Goal: Information Seeking & Learning: Learn about a topic

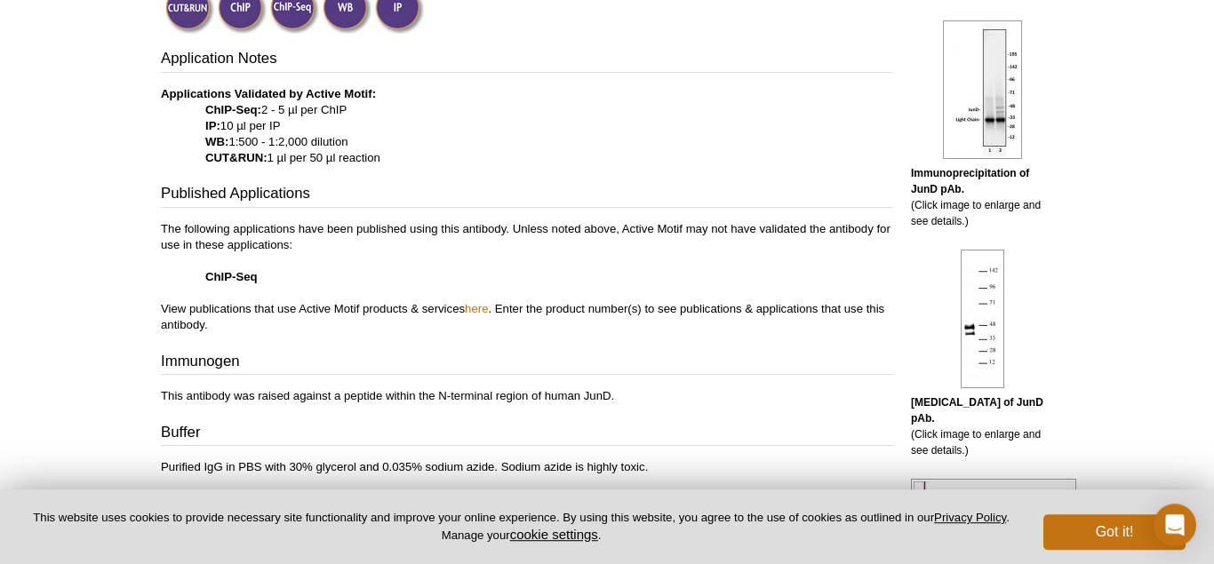
scroll to position [617, 0]
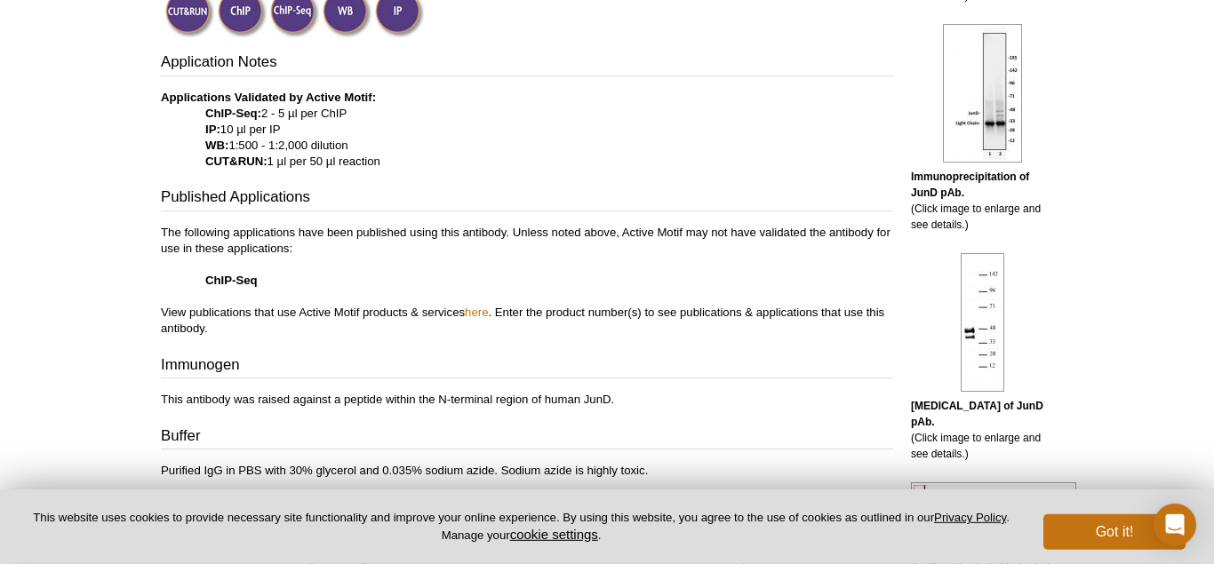
drag, startPoint x: 268, startPoint y: 162, endPoint x: 397, endPoint y: 162, distance: 128.9
click at [397, 162] on p "Applications Validated by Active Motif: ChIP-Seq: 2 - 5 µl per ChIP IP: 10 µl p…" at bounding box center [527, 130] width 732 height 80
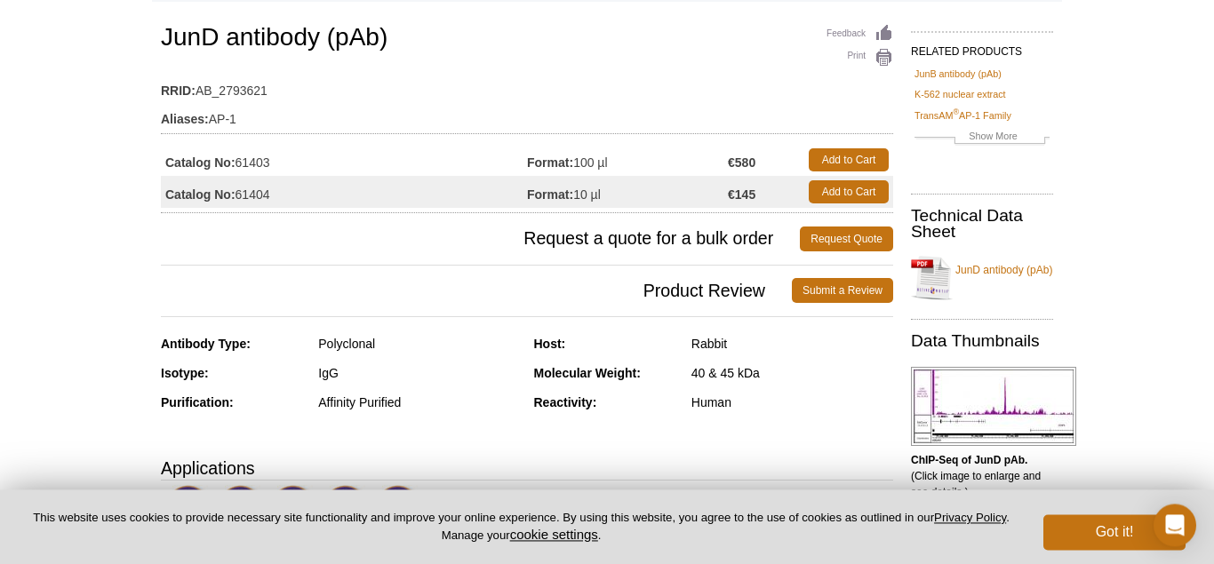
scroll to position [0, 0]
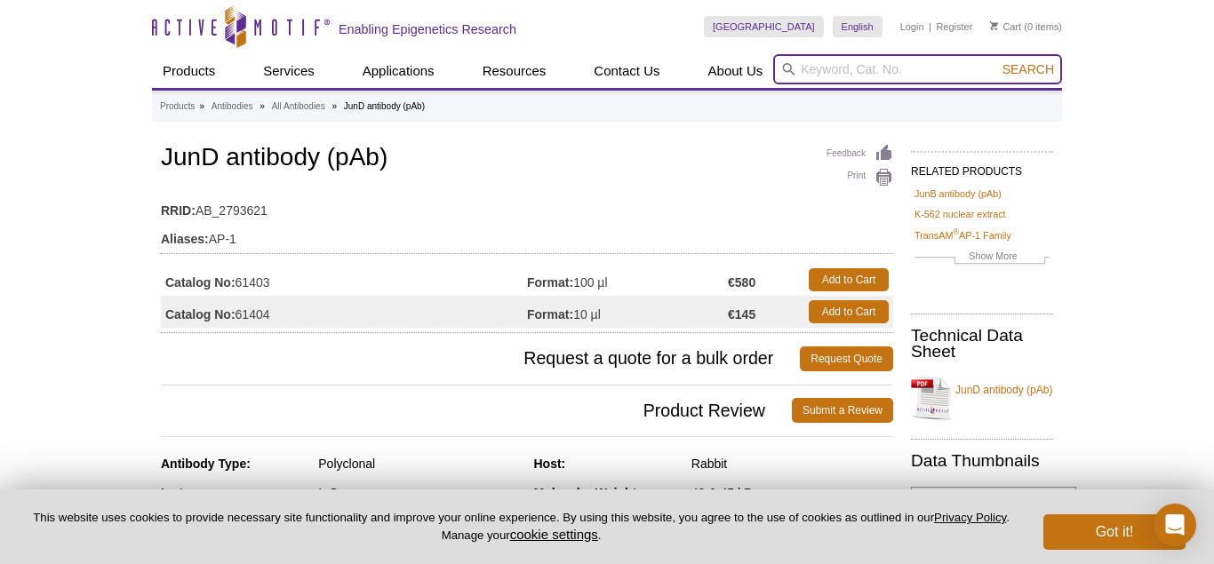
click at [821, 68] on input "search" at bounding box center [917, 69] width 289 height 30
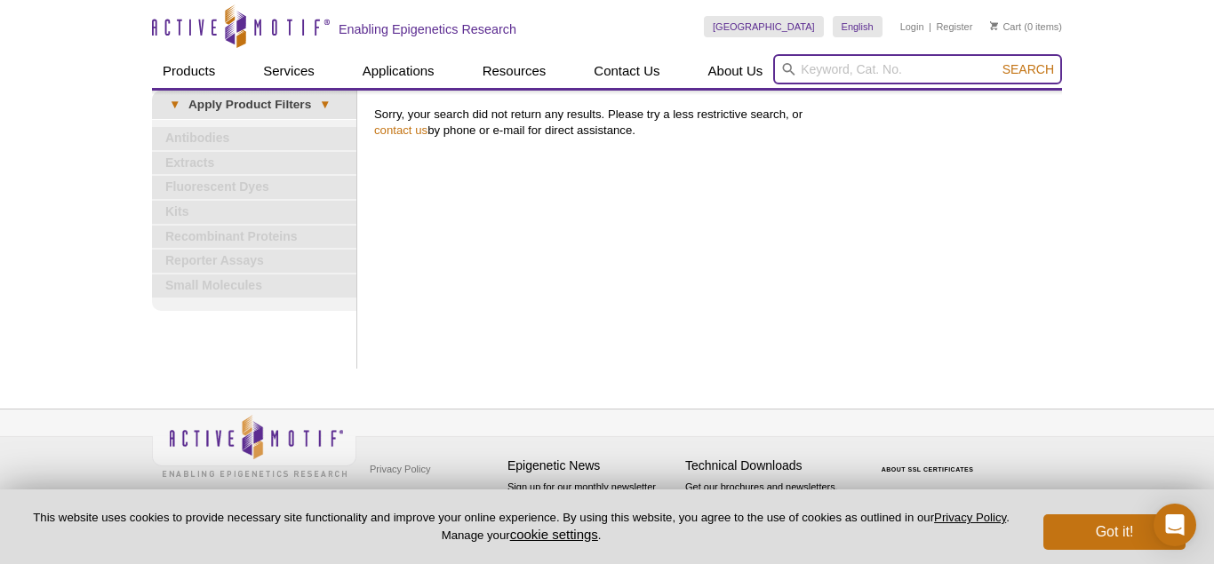
click at [834, 67] on input "search" at bounding box center [917, 69] width 289 height 30
type input "IFI16"
click at [997, 61] on button "Search" at bounding box center [1028, 69] width 62 height 16
click at [834, 73] on input "search" at bounding box center [917, 69] width 289 height 30
type input "JUND"
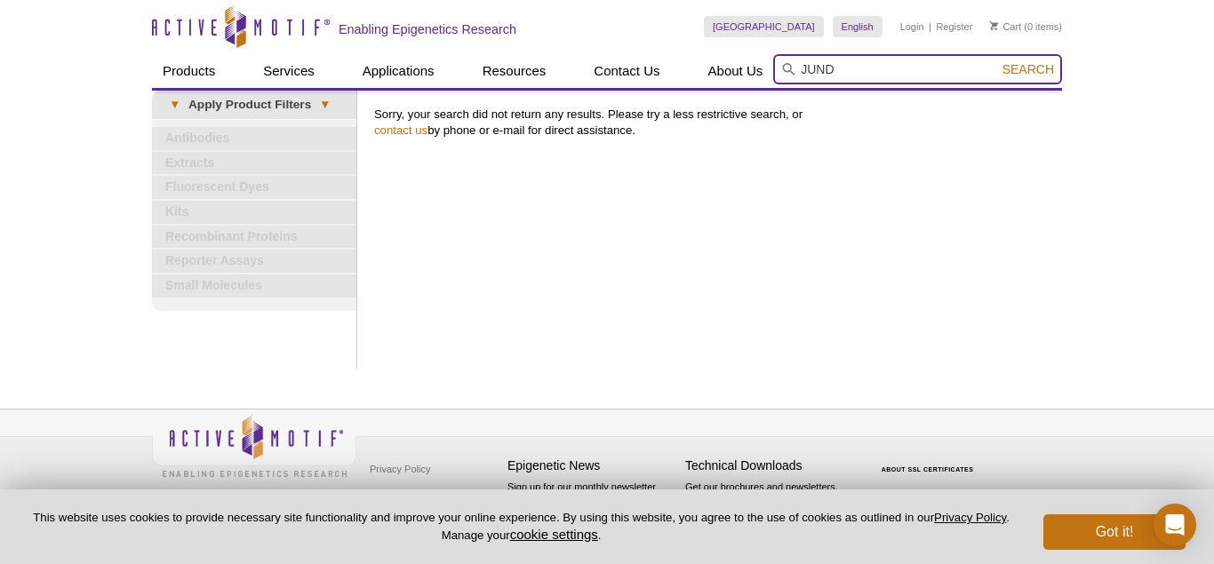
click at [997, 61] on button "Search" at bounding box center [1028, 69] width 62 height 16
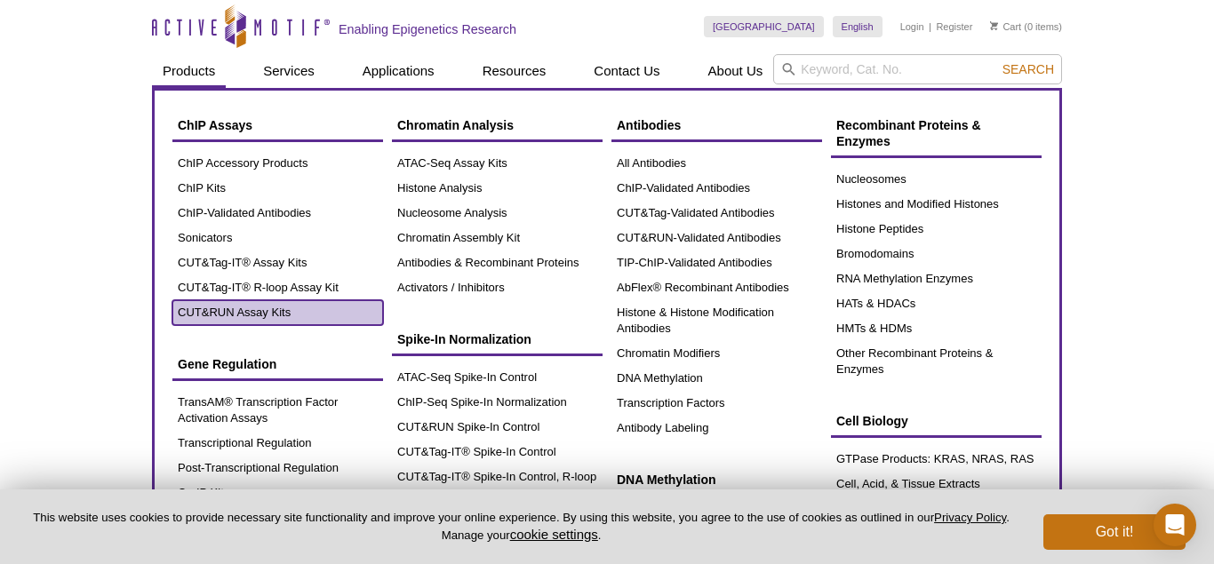
click at [242, 312] on link "CUT&RUN Assay Kits" at bounding box center [277, 312] width 211 height 25
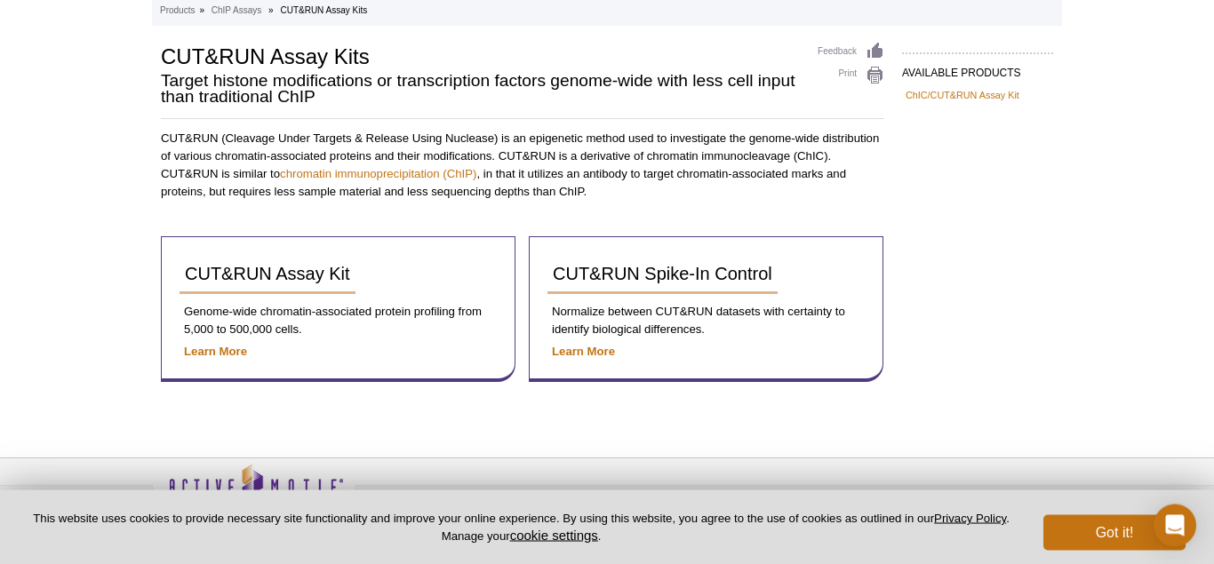
scroll to position [97, 0]
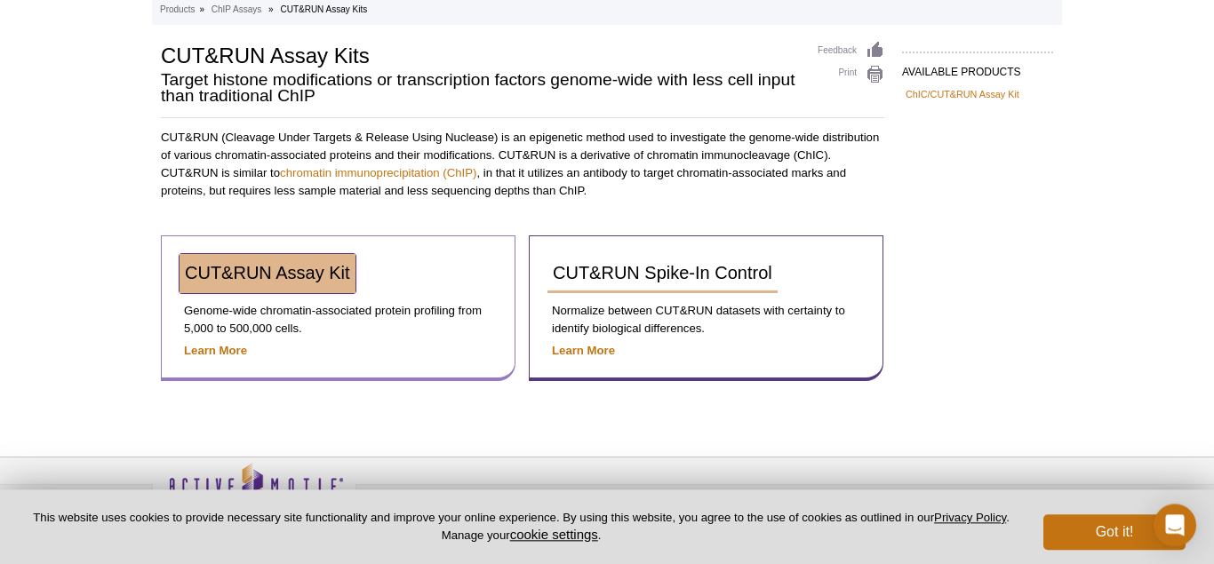
click at [265, 287] on link "CUT&RUN Assay Kit" at bounding box center [268, 273] width 176 height 39
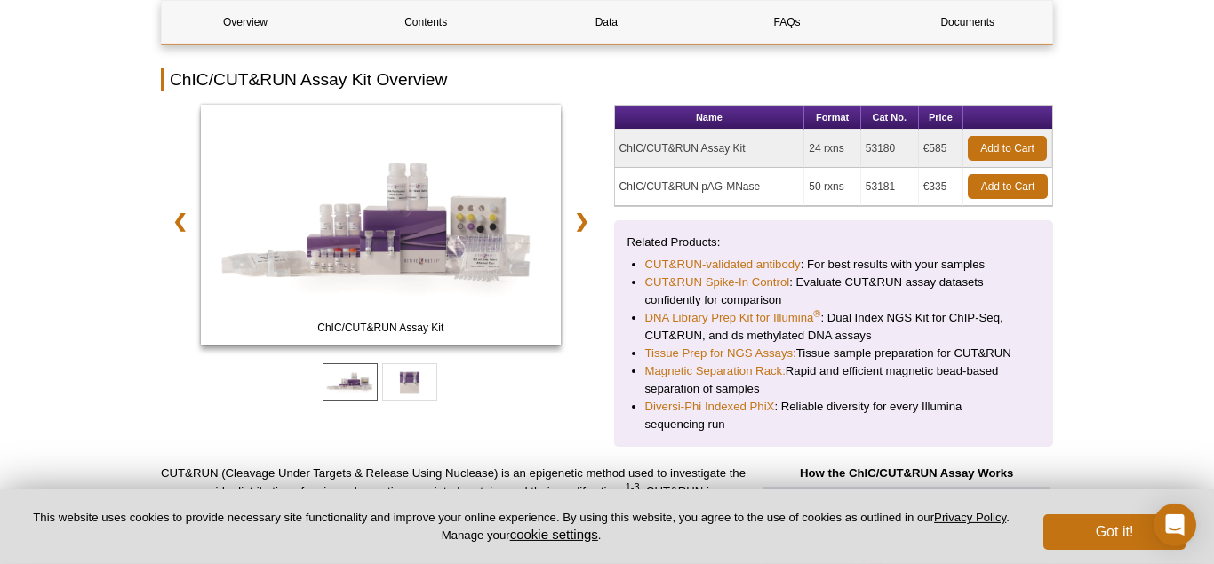
scroll to position [255, 0]
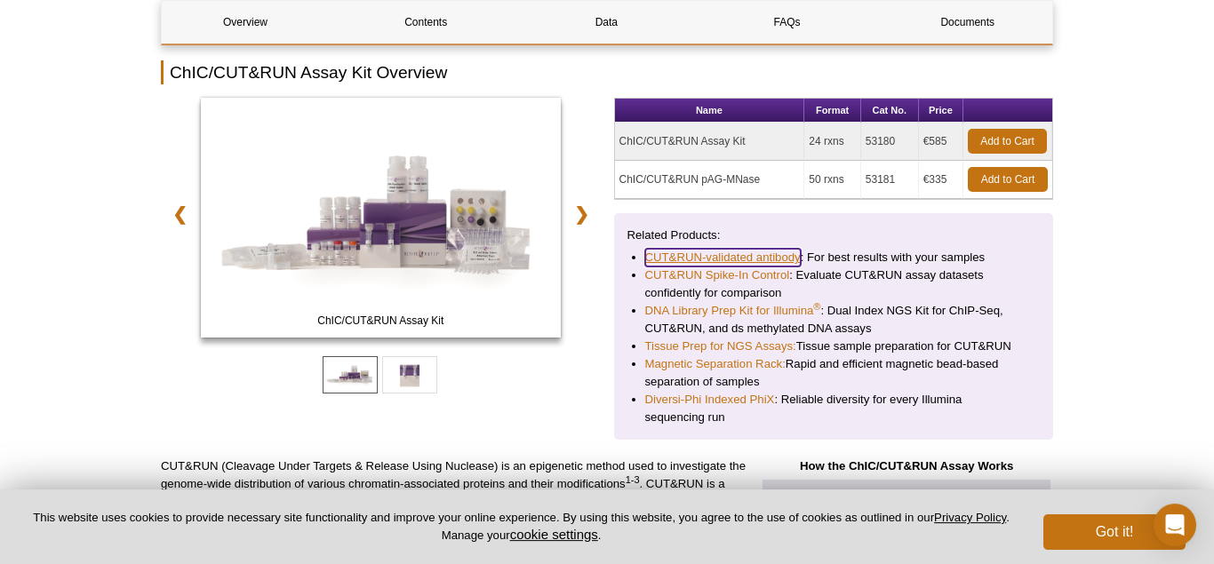
click at [728, 254] on link "CUT&RUN-validated antibody" at bounding box center [723, 258] width 156 height 18
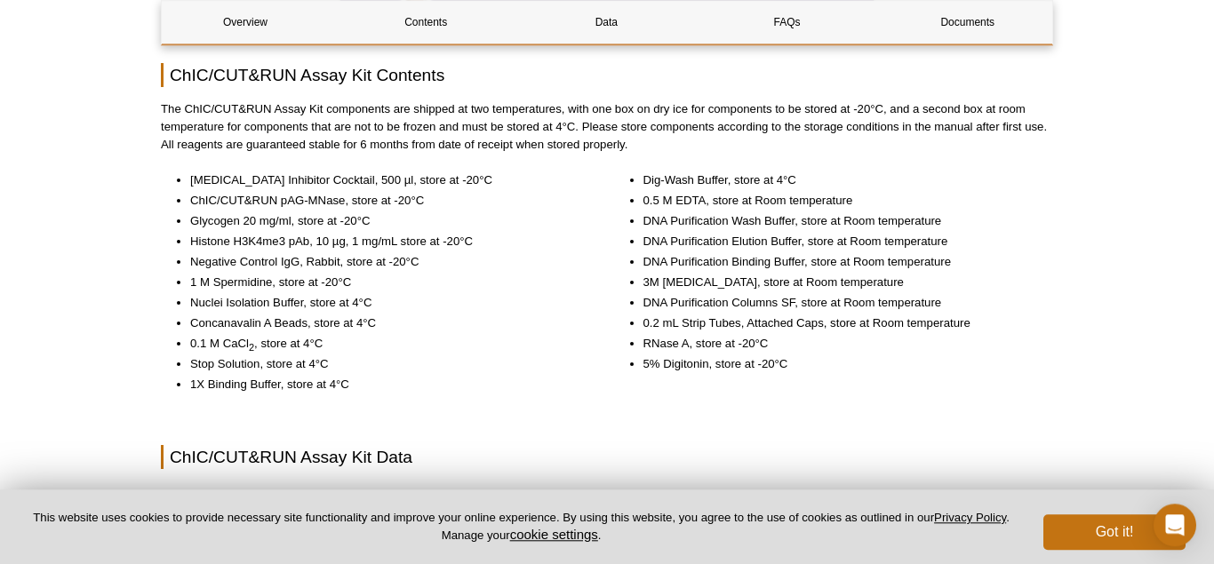
scroll to position [1955, 0]
click at [204, 290] on li "1 M Spermidine, store at -20°C" at bounding box center [386, 281] width 393 height 18
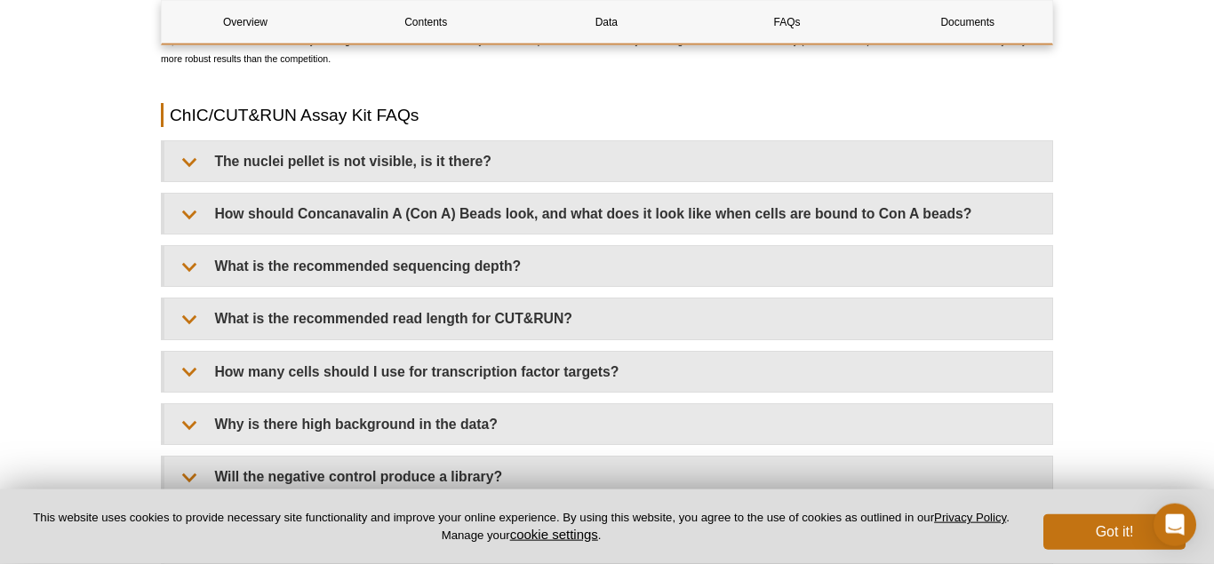
scroll to position [5139, 0]
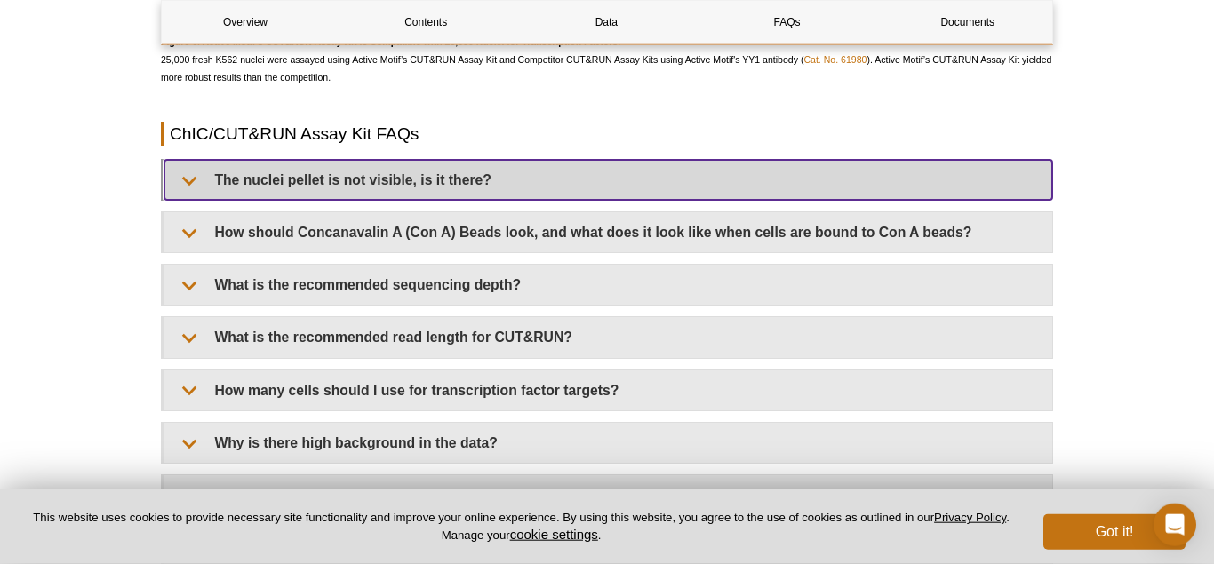
click at [200, 180] on summary "The nuclei pellet is not visible, is it there?" at bounding box center [608, 180] width 888 height 40
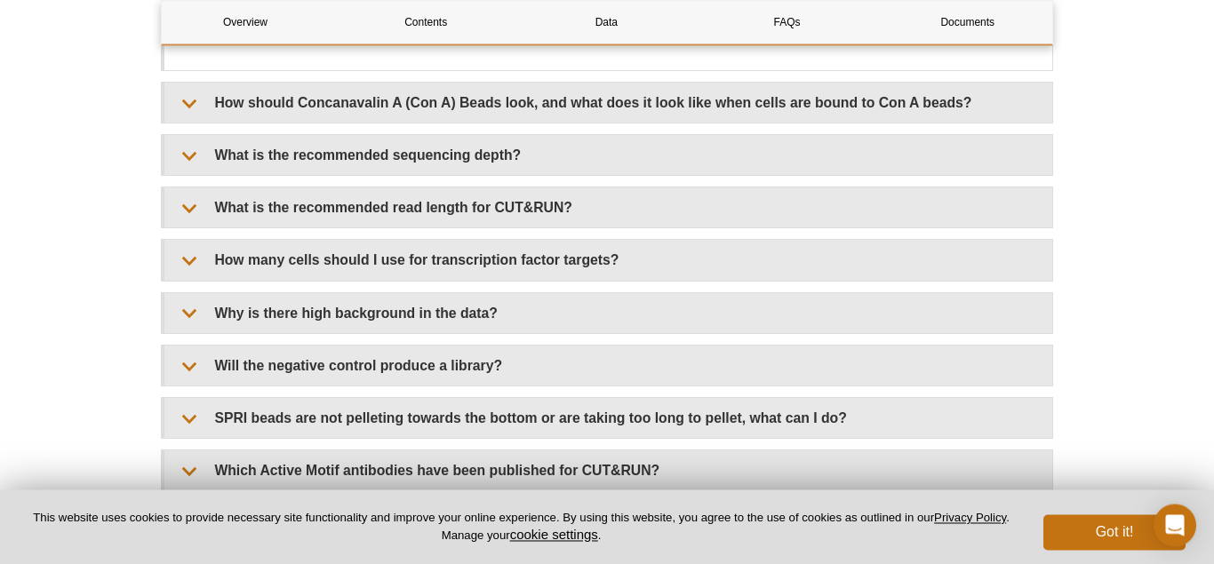
scroll to position [5350, 0]
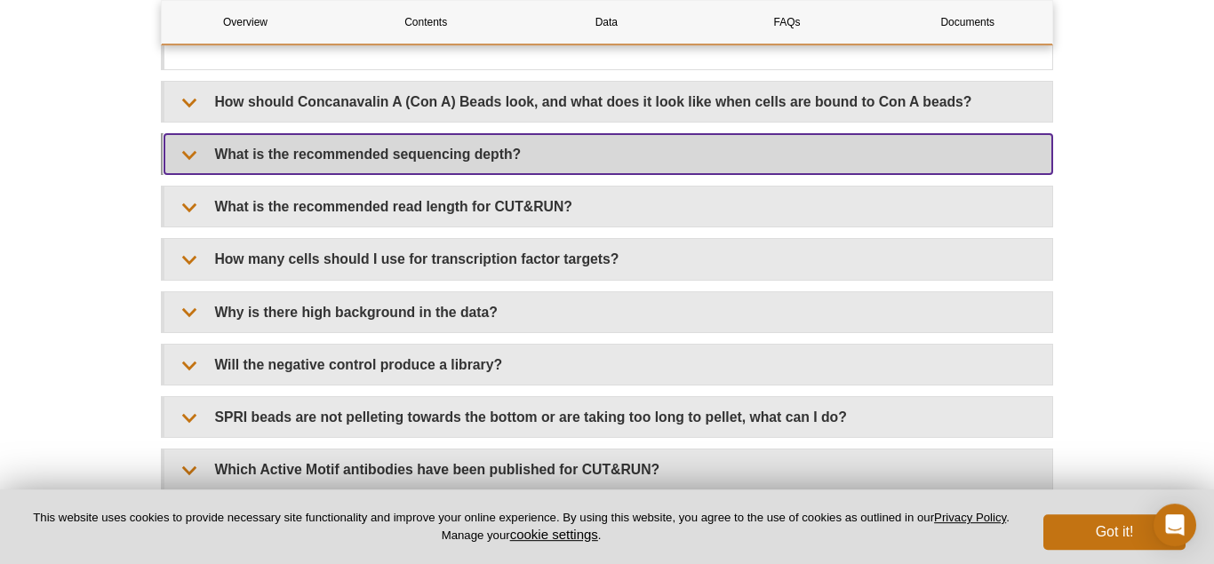
click at [185, 174] on summary "What is the recommended sequencing depth?" at bounding box center [608, 154] width 888 height 40
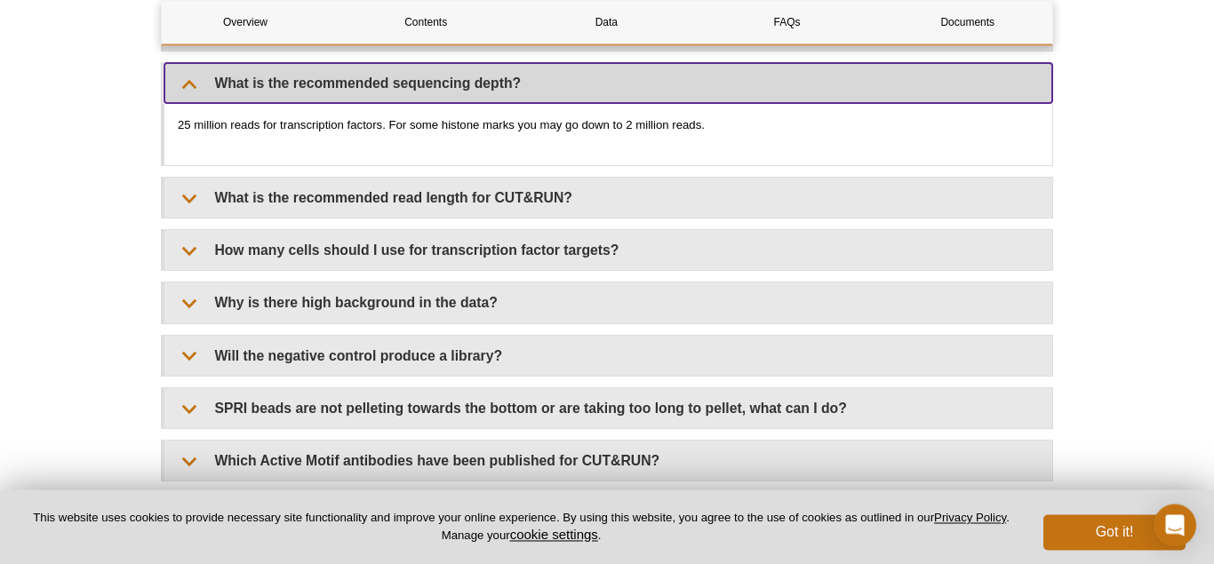
scroll to position [5422, 0]
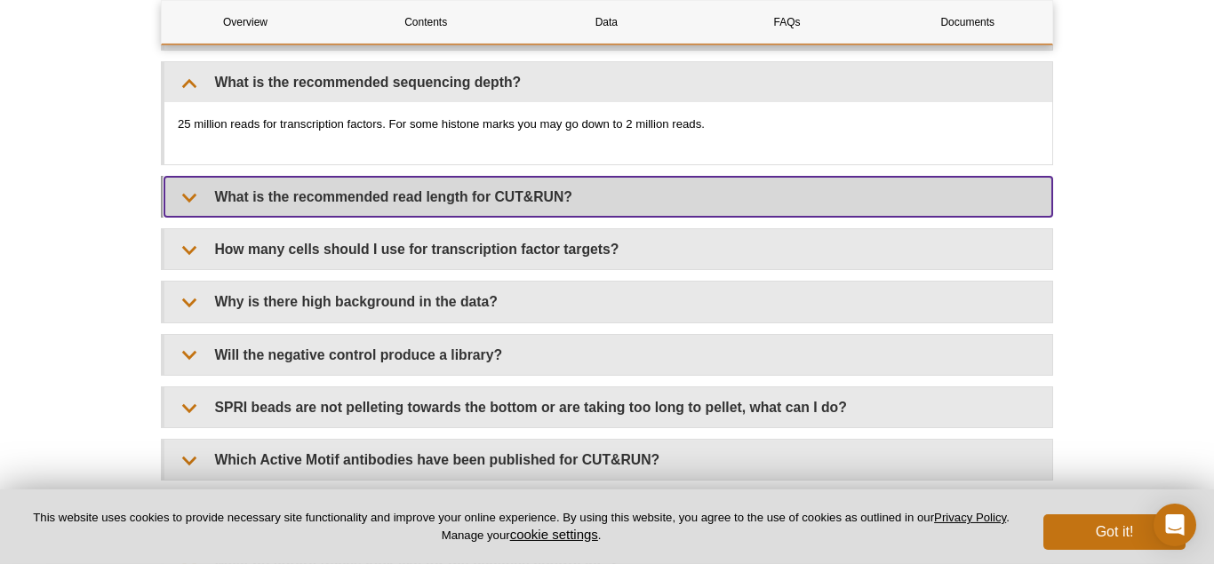
click at [200, 217] on summary "What is the recommended read length for CUT&RUN?" at bounding box center [608, 197] width 888 height 40
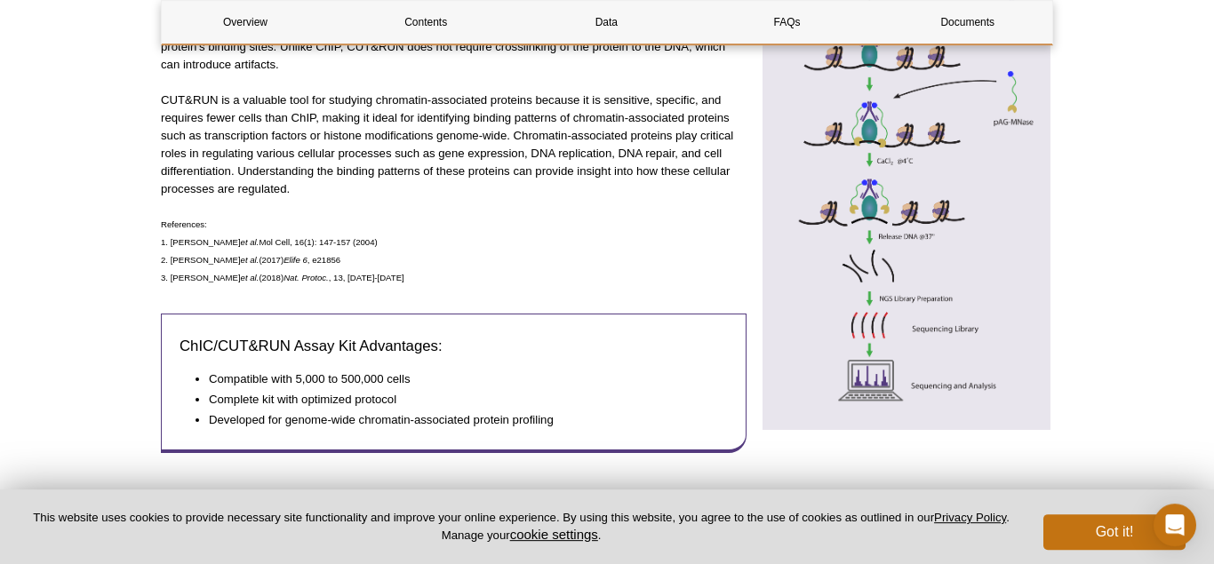
scroll to position [635, 0]
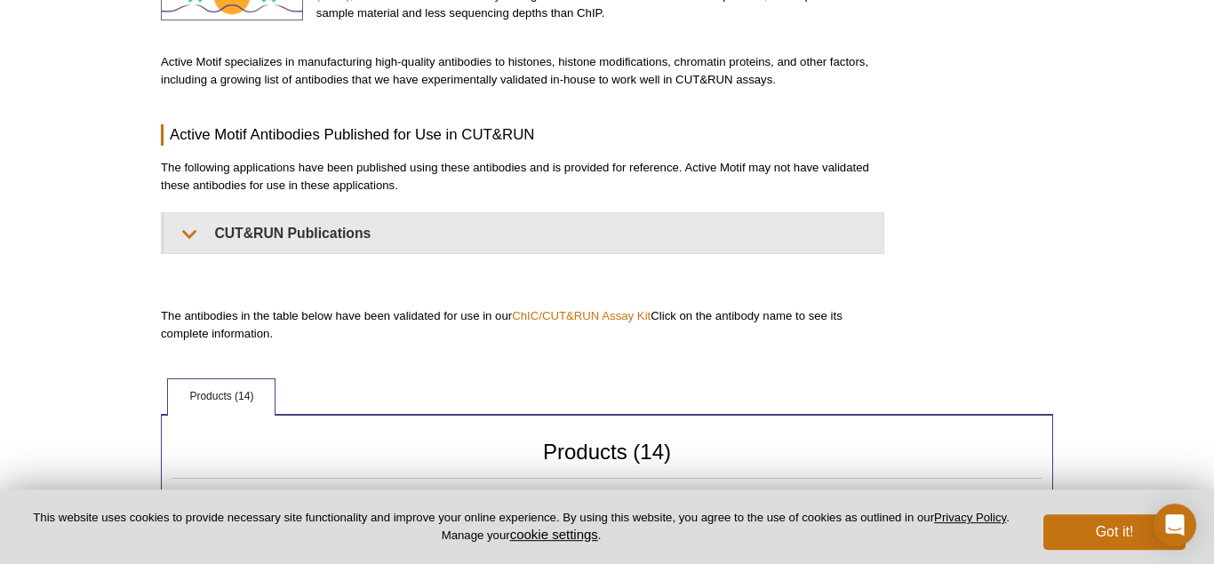
scroll to position [242, 0]
